Goal: Task Accomplishment & Management: Complete application form

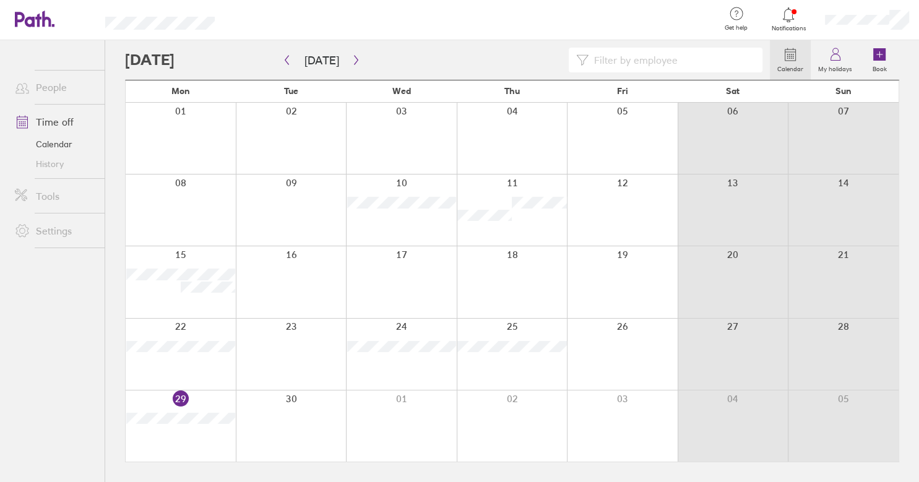
click at [525, 403] on div at bounding box center [512, 425] width 111 height 71
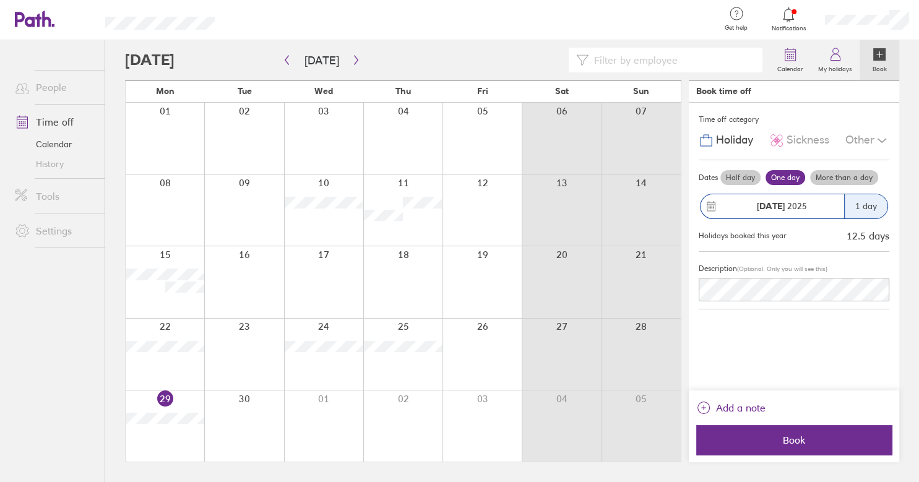
click at [398, 407] on div at bounding box center [402, 425] width 79 height 71
click at [729, 175] on label "Half day" at bounding box center [740, 177] width 40 height 15
click at [0, 0] on input "Half day" at bounding box center [0, 0] width 0 height 0
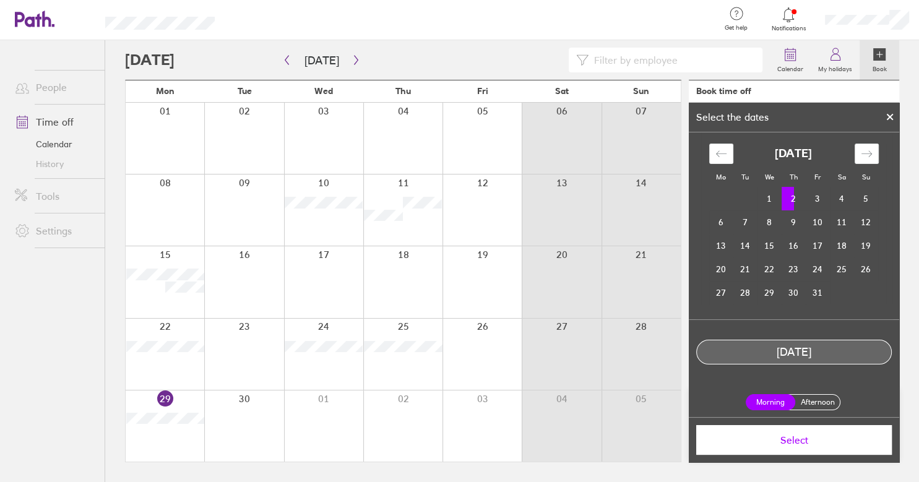
click at [793, 443] on span "Select" at bounding box center [794, 439] width 178 height 11
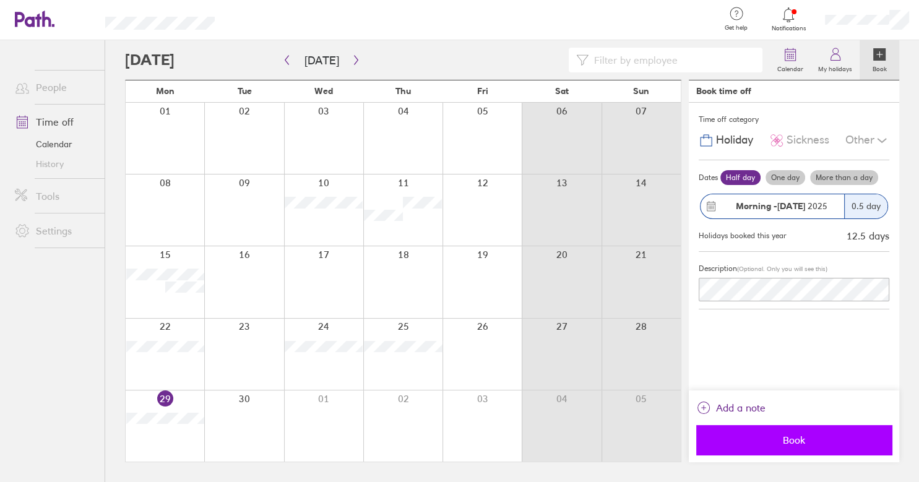
click at [796, 441] on span "Book" at bounding box center [794, 439] width 178 height 11
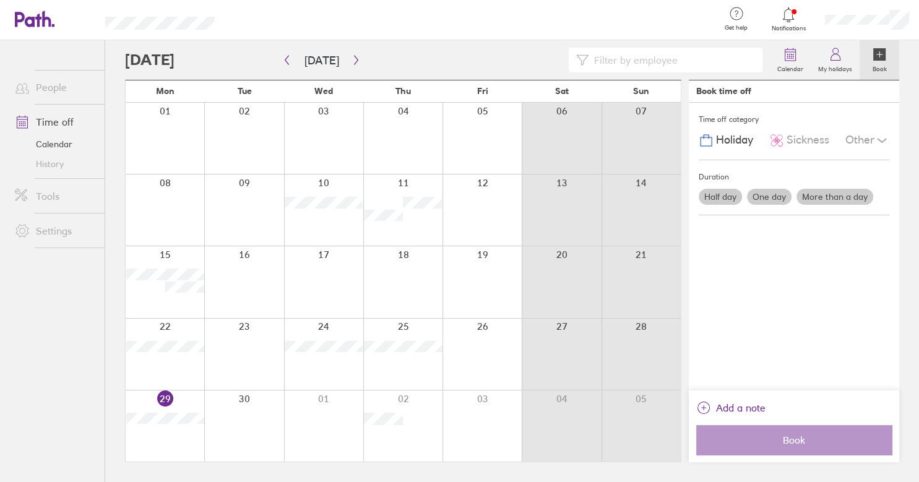
click at [3, 431] on ul "People Time off Calendar History Tools Settings" at bounding box center [52, 240] width 105 height 401
